Goal: Task Accomplishment & Management: Manage account settings

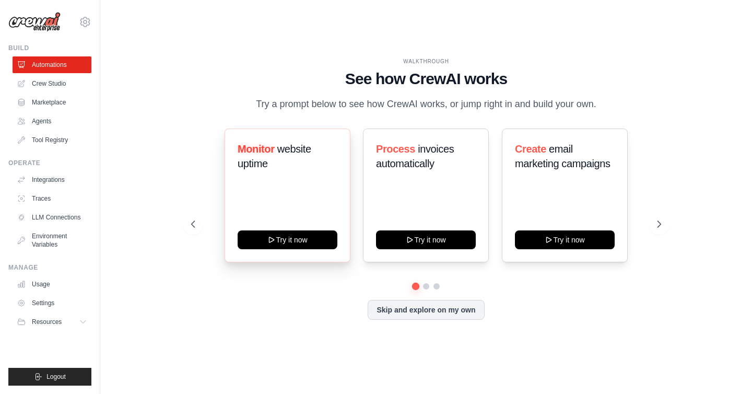
click at [274, 204] on div "Monitor website uptime Try it now" at bounding box center [288, 195] width 126 height 134
click at [251, 169] on span "website uptime" at bounding box center [275, 156] width 74 height 26
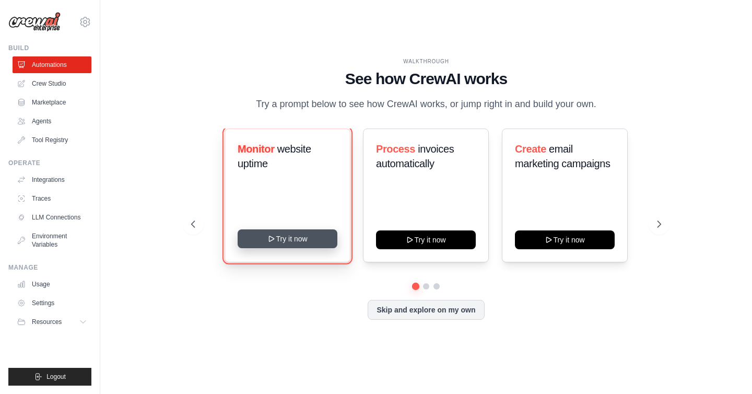
click at [280, 246] on button "Try it now" at bounding box center [288, 238] width 100 height 19
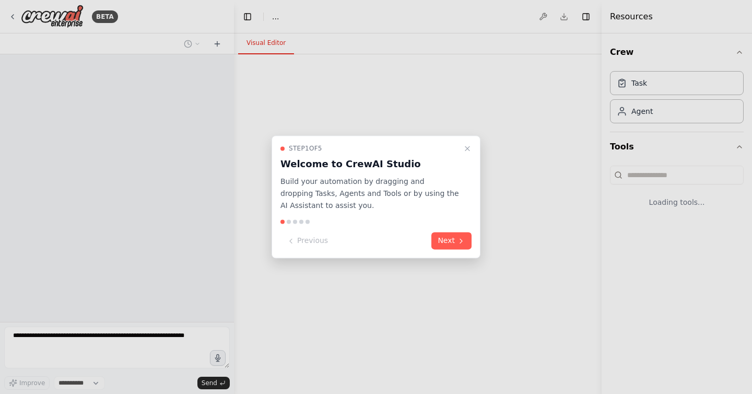
select select "****"
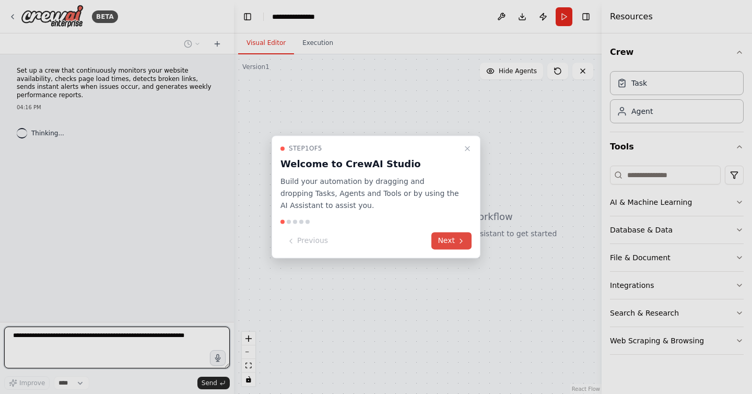
click at [454, 242] on button "Next" at bounding box center [451, 240] width 40 height 17
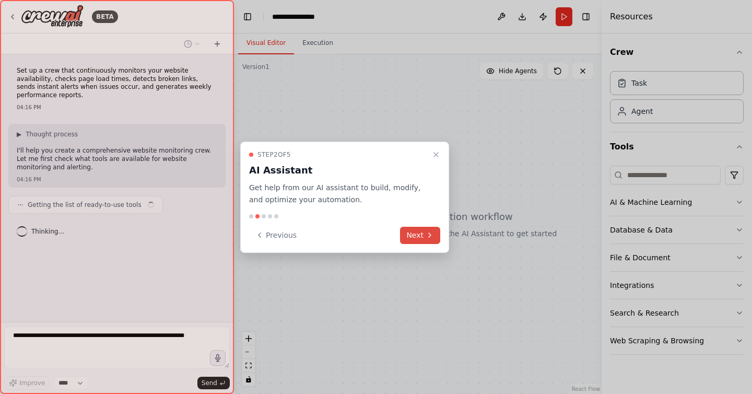
click at [416, 234] on button "Next" at bounding box center [420, 235] width 40 height 17
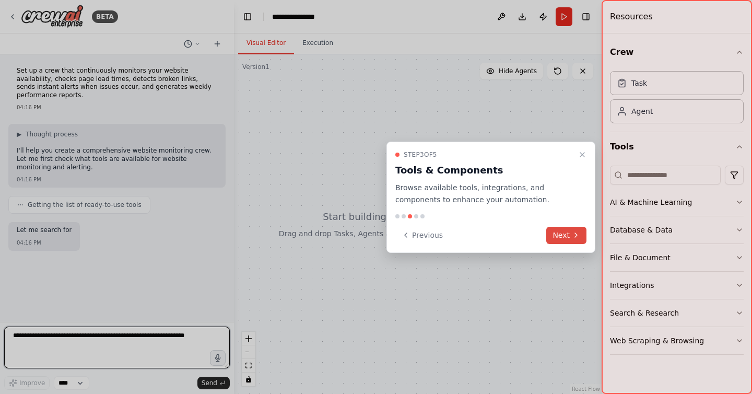
click at [561, 231] on button "Next" at bounding box center [566, 235] width 40 height 17
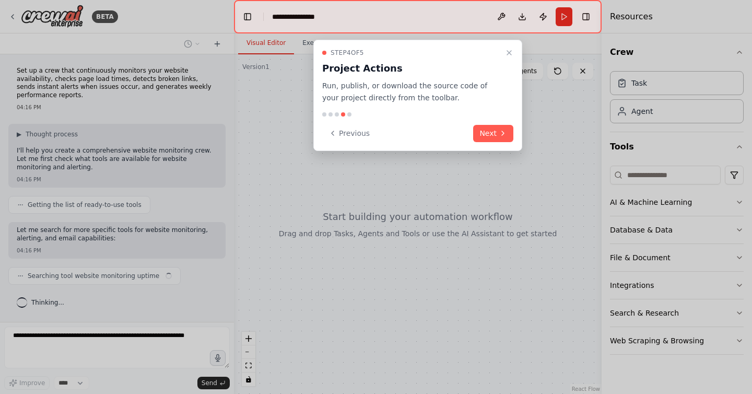
click at [492, 144] on div "Step 4 of 5 Project Actions Run, publish, or download the source code of your p…" at bounding box center [417, 95] width 209 height 111
click at [492, 127] on button "Next" at bounding box center [493, 133] width 40 height 17
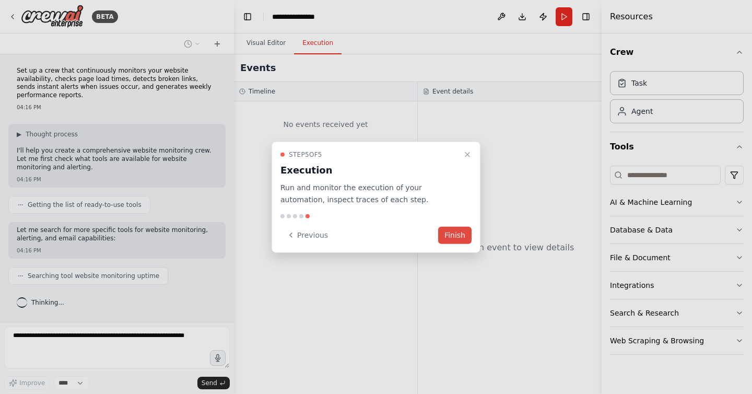
click at [466, 231] on button "Finish" at bounding box center [454, 234] width 33 height 17
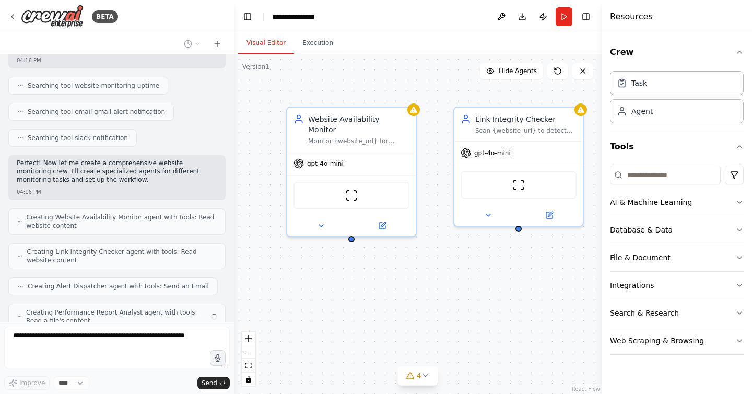
scroll to position [225, 0]
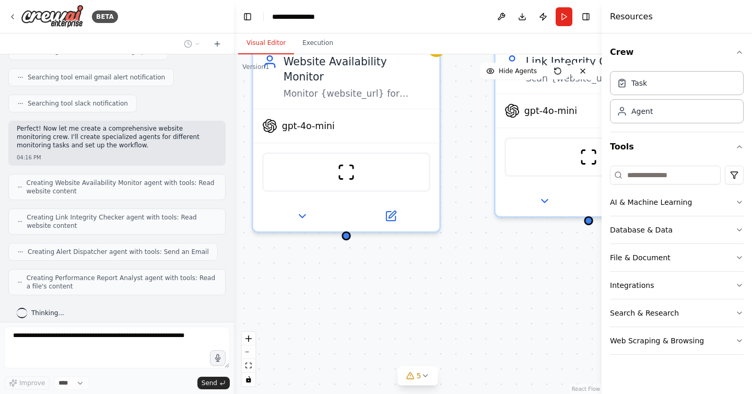
drag, startPoint x: 366, startPoint y: 285, endPoint x: 445, endPoint y: 326, distance: 89.2
click at [445, 327] on div "Website Availability Monitor Monitor {website_url} for uptime and availability,…" at bounding box center [418, 223] width 368 height 339
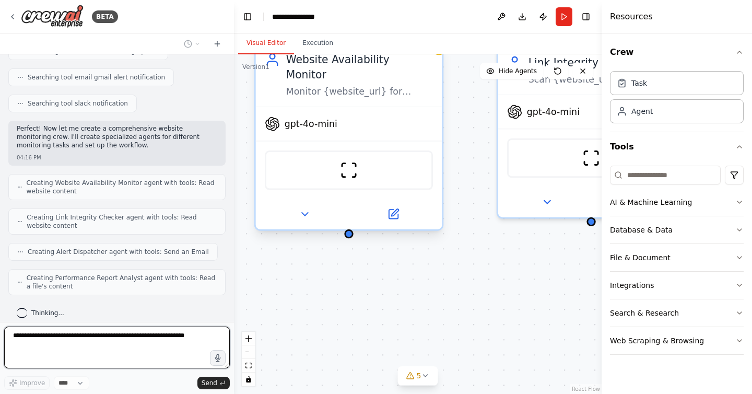
click at [337, 84] on div "Website Availability Monitor Monitor {website_url} for uptime and availability,…" at bounding box center [349, 75] width 186 height 64
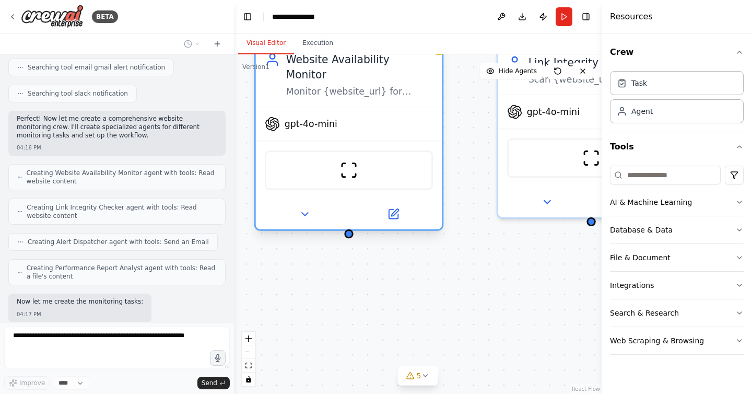
scroll to position [288, 0]
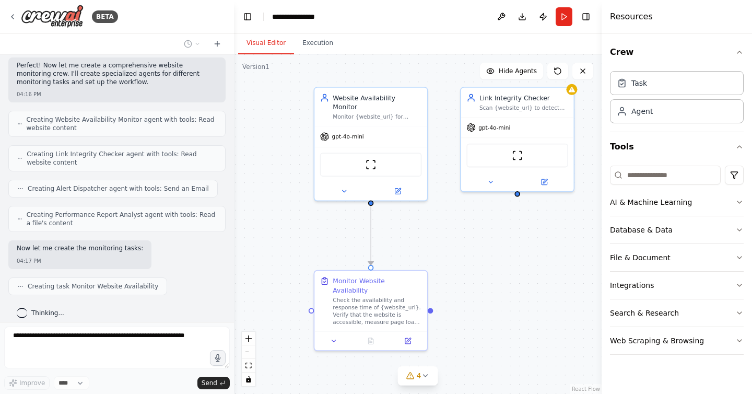
drag, startPoint x: 449, startPoint y: 299, endPoint x: 447, endPoint y: 239, distance: 60.1
click at [447, 239] on div ".deletable-edge-delete-btn { width: 20px; height: 20px; border: 0px solid #ffff…" at bounding box center [418, 223] width 368 height 339
click at [379, 293] on div "Check the availability and response time of {website_url}. Verify that the webs…" at bounding box center [377, 307] width 89 height 29
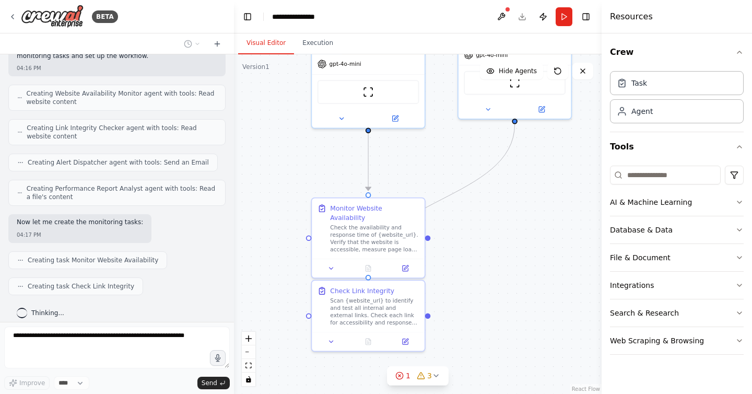
drag, startPoint x: 486, startPoint y: 261, endPoint x: 483, endPoint y: 188, distance: 72.6
click at [483, 188] on div ".deletable-edge-delete-btn { width: 20px; height: 20px; border: 0px solid #ffff…" at bounding box center [418, 223] width 368 height 339
click at [363, 308] on div "Scan {website_url} to identify and test all internal and external links. Check …" at bounding box center [374, 308] width 89 height 29
click at [374, 297] on div "Scan {website_url} to identify and test all internal and external links. Check …" at bounding box center [374, 308] width 89 height 29
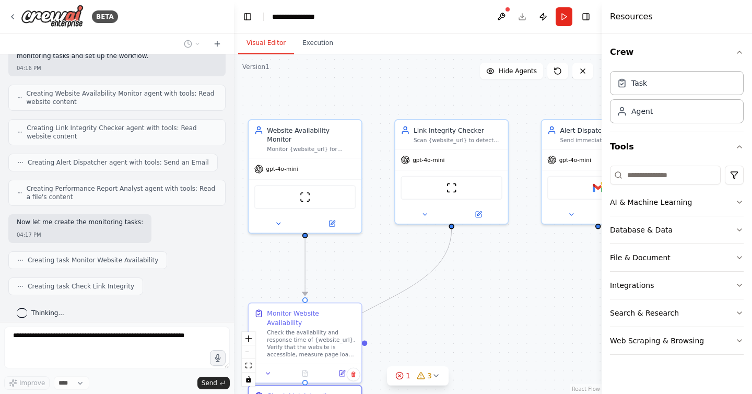
drag, startPoint x: 492, startPoint y: 223, endPoint x: 428, endPoint y: 330, distance: 124.1
click at [428, 330] on div ".deletable-edge-delete-btn { width: 20px; height: 20px; border: 0px solid #ffff…" at bounding box center [418, 223] width 368 height 339
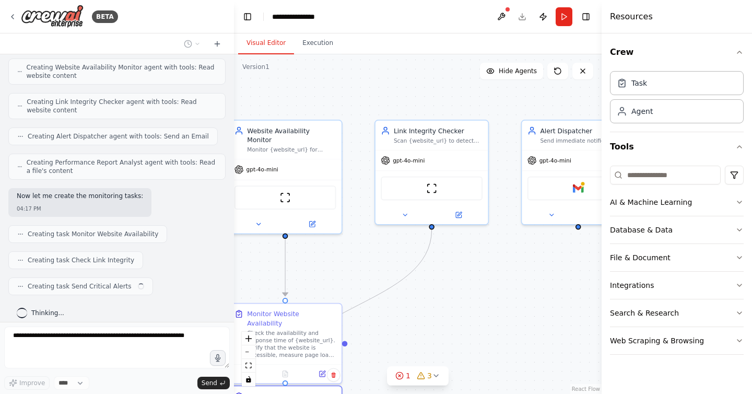
click at [504, 268] on div ".deletable-edge-delete-btn { width: 20px; height: 20px; border: 0px solid #ffff…" at bounding box center [418, 223] width 368 height 339
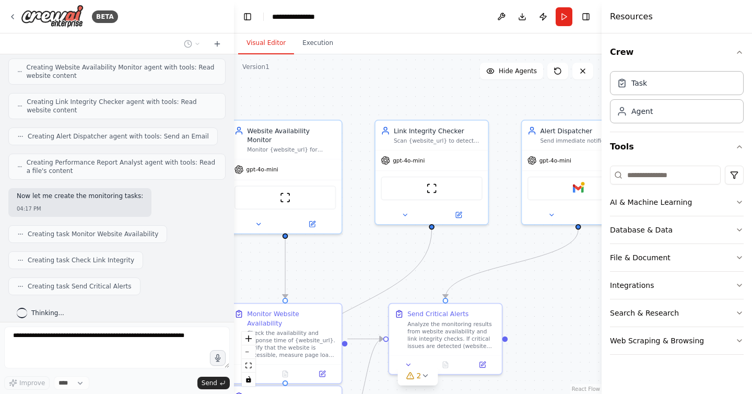
click at [537, 289] on div ".deletable-edge-delete-btn { width: 20px; height: 20px; border: 0px solid #ffff…" at bounding box center [418, 223] width 368 height 339
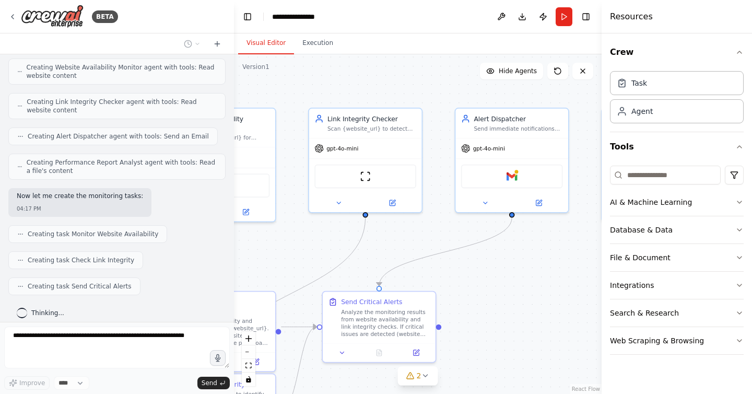
drag, startPoint x: 498, startPoint y: 284, endPoint x: 461, endPoint y: 273, distance: 38.7
click at [461, 273] on div ".deletable-edge-delete-btn { width: 20px; height: 20px; border: 0px solid #ffff…" at bounding box center [418, 223] width 368 height 339
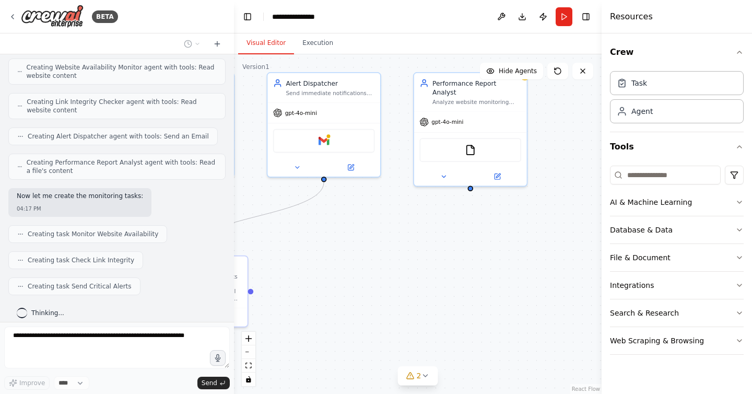
drag, startPoint x: 518, startPoint y: 288, endPoint x: 339, endPoint y: 256, distance: 181.3
click at [339, 256] on div ".deletable-edge-delete-btn { width: 20px; height: 20px; border: 0px solid #ffff…" at bounding box center [418, 223] width 368 height 339
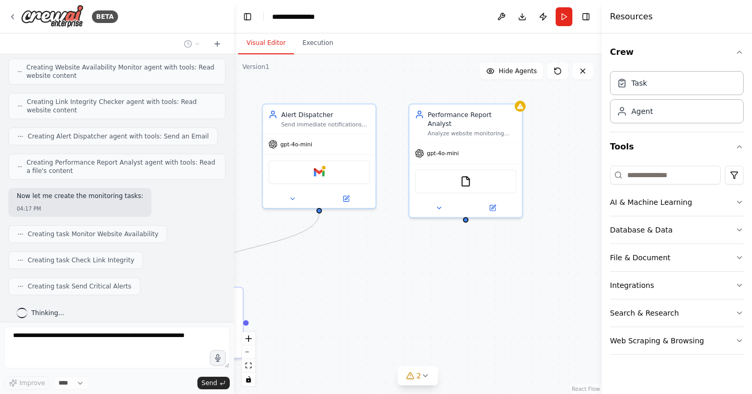
drag, startPoint x: 432, startPoint y: 216, endPoint x: 427, endPoint y: 247, distance: 31.8
click at [427, 247] on div ".deletable-edge-delete-btn { width: 20px; height: 20px; border: 0px solid #ffff…" at bounding box center [418, 223] width 368 height 339
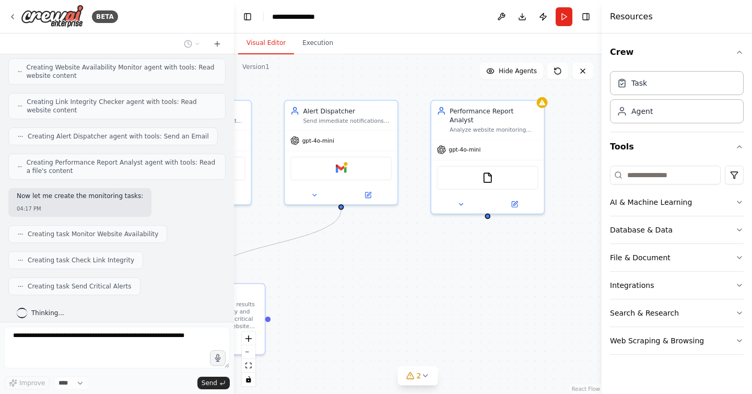
scroll to position [366, 0]
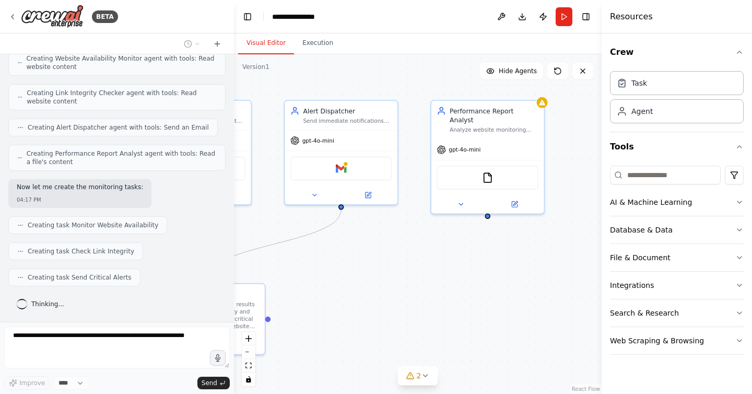
drag, startPoint x: 384, startPoint y: 265, endPoint x: 571, endPoint y: 278, distance: 187.3
click at [570, 278] on div ".deletable-edge-delete-btn { width: 20px; height: 20px; border: 0px solid #ffff…" at bounding box center [418, 223] width 368 height 339
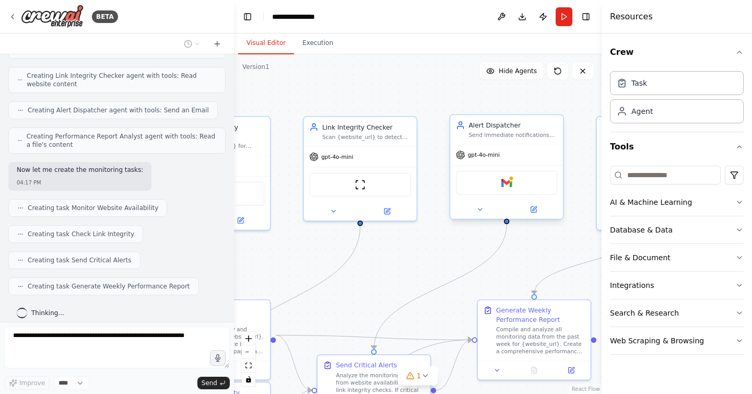
click at [514, 181] on div "Gmail" at bounding box center [507, 183] width 102 height 24
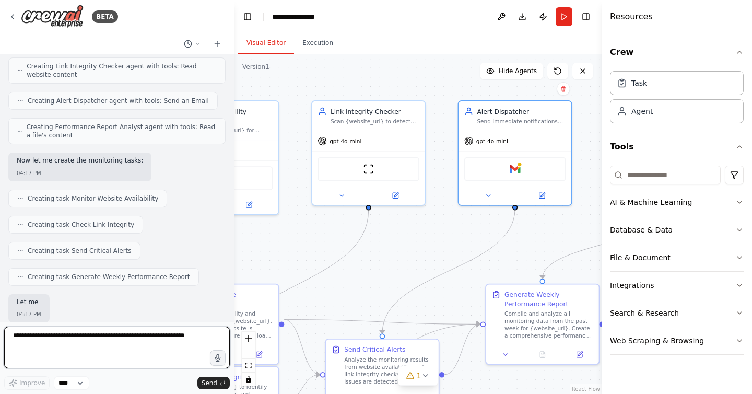
drag, startPoint x: 491, startPoint y: 269, endPoint x: 544, endPoint y: 206, distance: 82.6
click at [544, 206] on div ".deletable-edge-delete-btn { width: 20px; height: 20px; border: 0px solid #ffff…" at bounding box center [418, 223] width 368 height 339
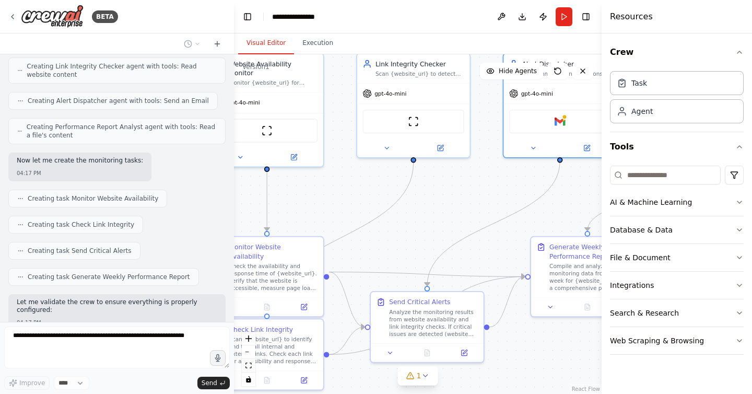
scroll to position [437, 0]
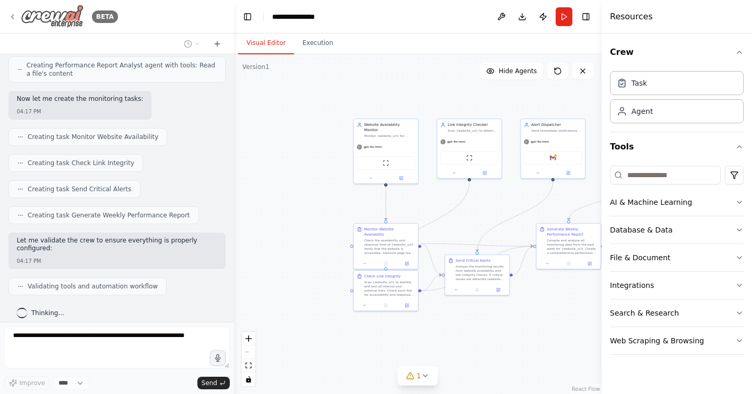
click at [11, 13] on icon at bounding box center [12, 17] width 8 height 8
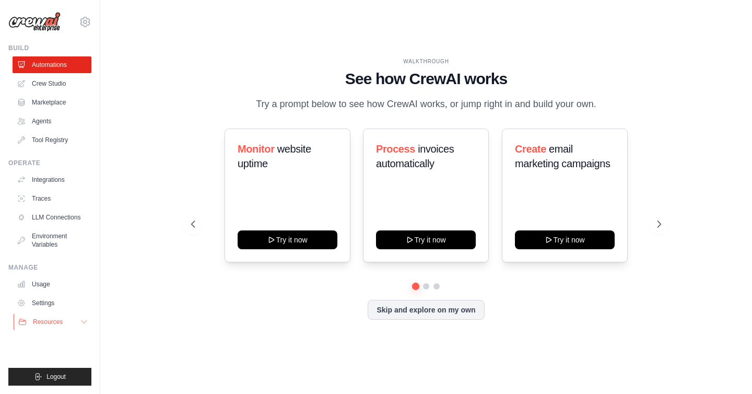
click at [50, 321] on span "Resources" at bounding box center [48, 321] width 30 height 8
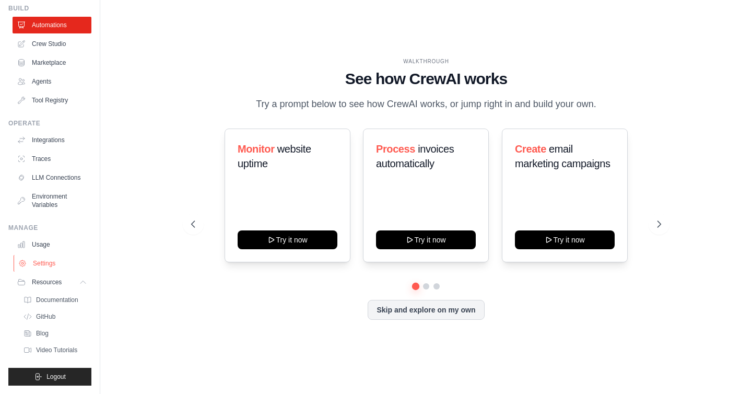
click at [42, 264] on link "Settings" at bounding box center [53, 263] width 79 height 17
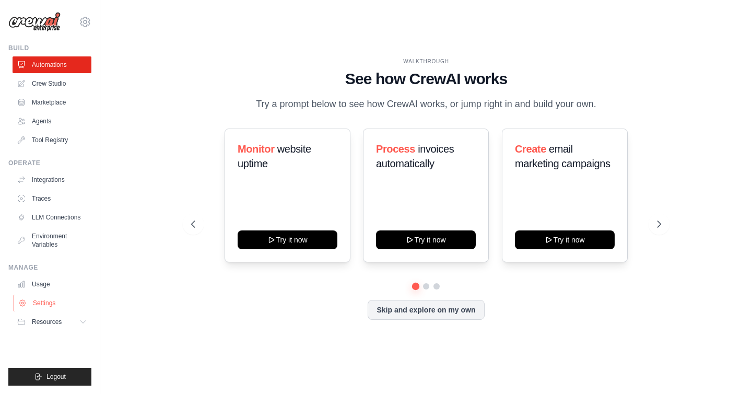
scroll to position [0, 0]
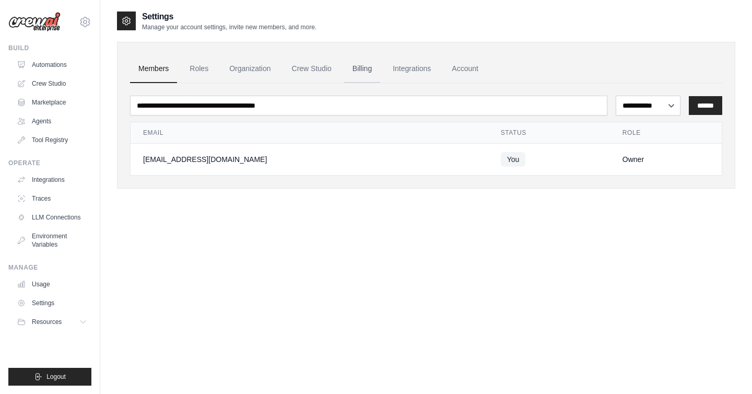
click at [362, 66] on link "Billing" at bounding box center [362, 69] width 36 height 28
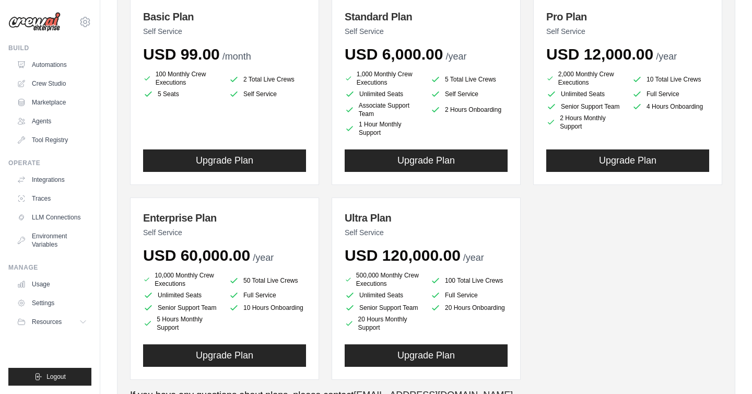
scroll to position [148, 0]
